Goal: Information Seeking & Learning: Learn about a topic

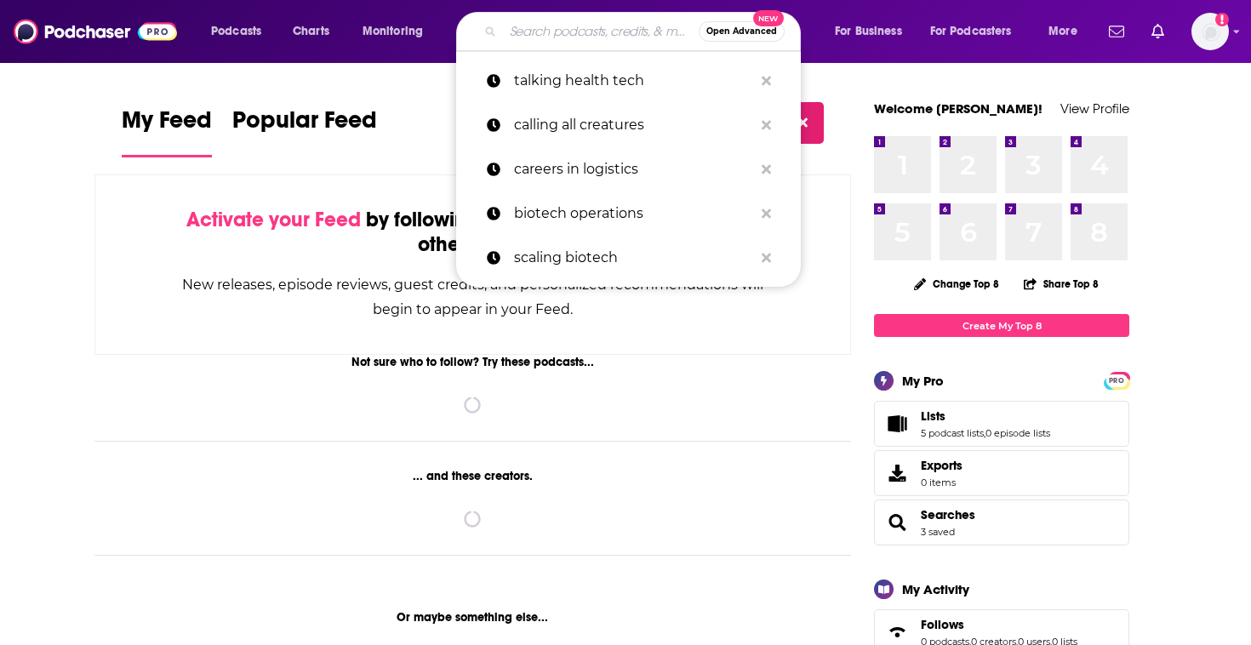
click at [606, 26] on input "Search podcasts, credits, & more..." at bounding box center [601, 31] width 196 height 27
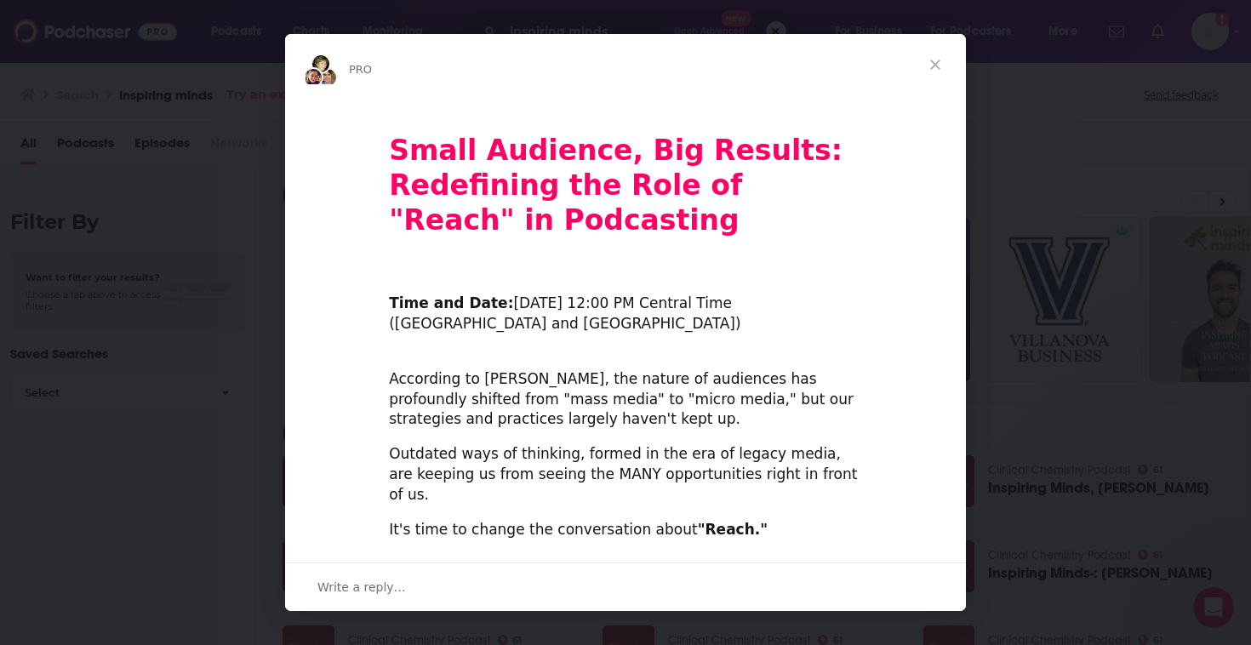
click at [936, 58] on span "Close" at bounding box center [935, 64] width 61 height 61
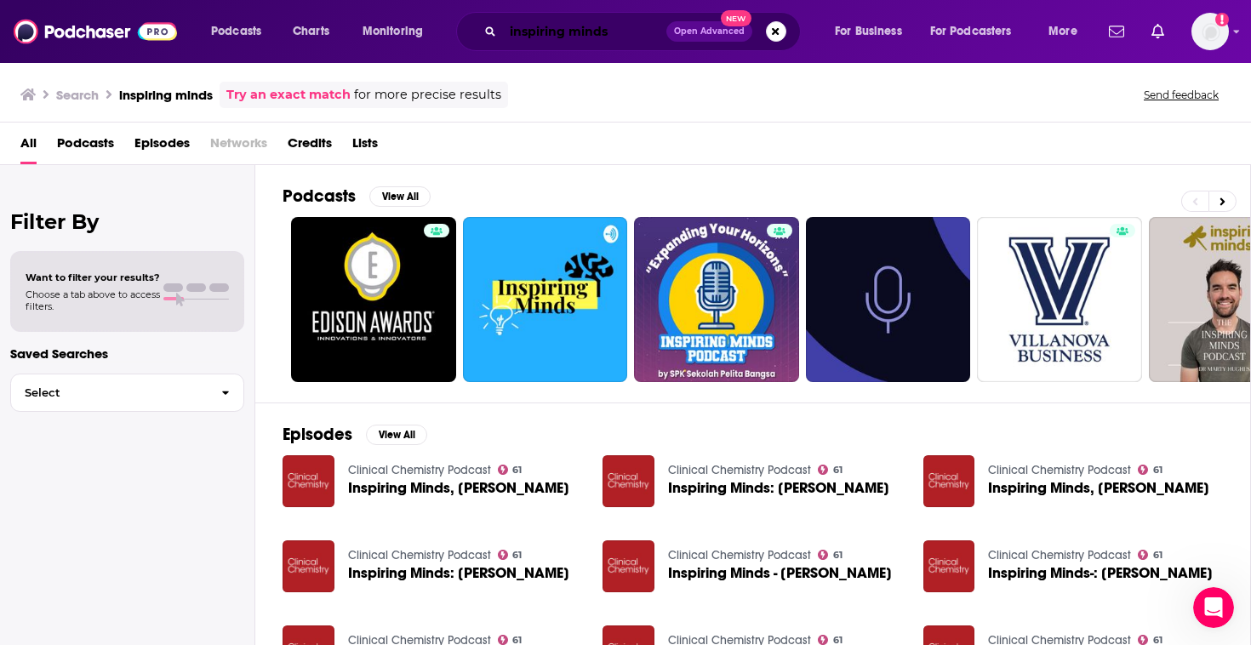
click at [637, 37] on input "inspiring minds" at bounding box center [584, 31] width 163 height 27
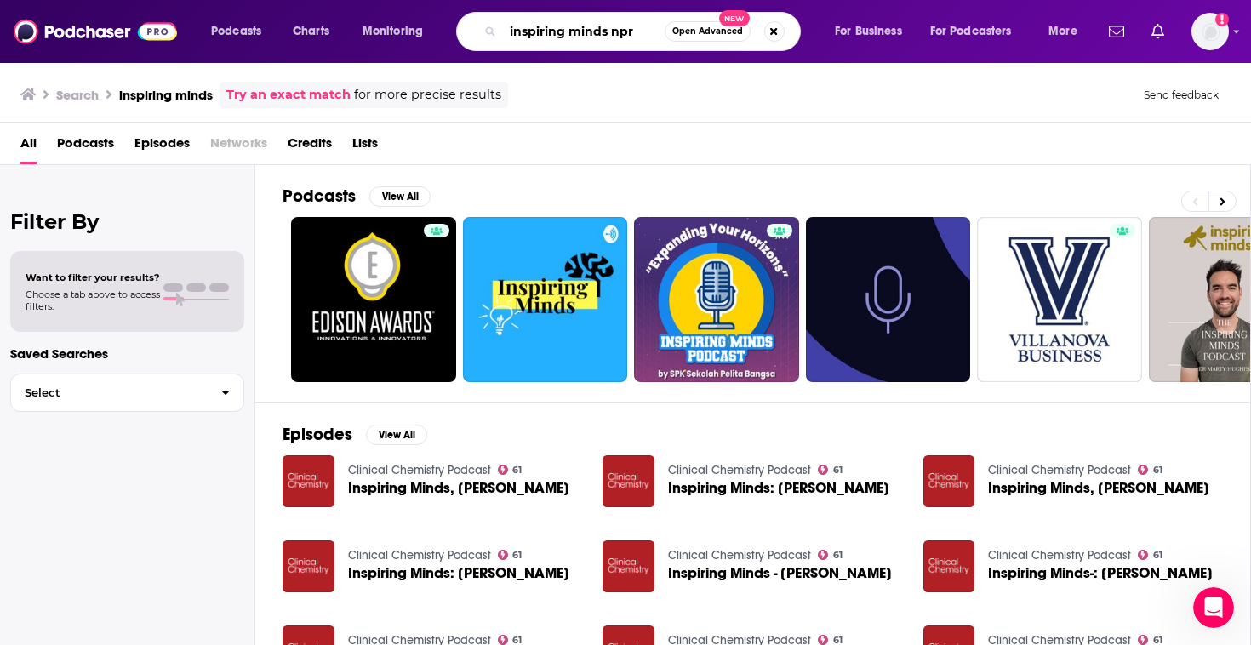
type input "inspiring minds npr"
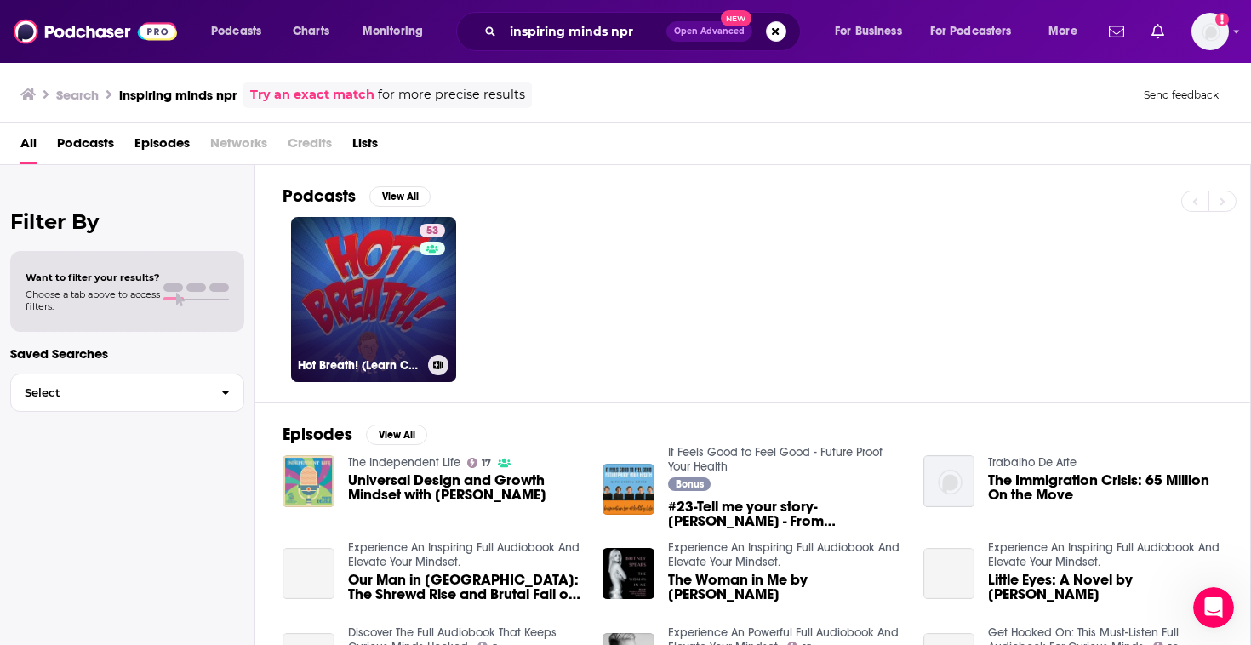
scroll to position [260, 0]
